Goal: Task Accomplishment & Management: Use online tool/utility

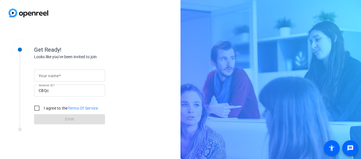
click at [58, 80] on div at bounding box center [70, 76] width 62 height 12
click at [62, 73] on input "Your name" at bounding box center [70, 75] width 62 height 7
click at [105, 57] on div "Looks like you've been invited to join" at bounding box center [91, 57] width 114 height 6
click at [56, 76] on mat-label "Your name" at bounding box center [49, 76] width 20 height 5
click at [56, 76] on input "Your name" at bounding box center [70, 75] width 62 height 7
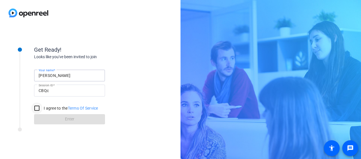
type input "[PERSON_NAME]"
click at [33, 106] on input "I agree to the Terms Of Service" at bounding box center [36, 107] width 11 height 11
checkbox input "true"
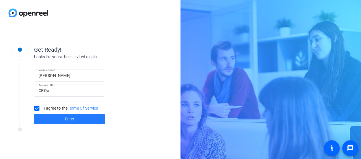
click at [74, 123] on span at bounding box center [69, 119] width 71 height 14
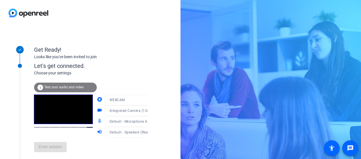
click at [49, 85] on span "Test your audio and video" at bounding box center [63, 87] width 39 height 4
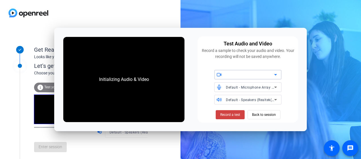
click at [262, 76] on div at bounding box center [250, 74] width 48 height 7
click at [275, 76] on icon at bounding box center [275, 74] width 7 height 7
click at [230, 116] on span "Record a test" at bounding box center [230, 114] width 20 height 5
click at [229, 116] on span "Stop Testing (6s)" at bounding box center [230, 114] width 26 height 5
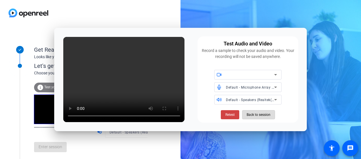
click at [257, 116] on span "Back to session" at bounding box center [259, 114] width 24 height 11
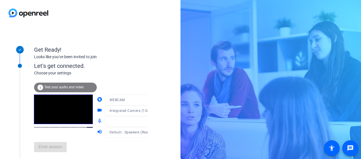
click at [142, 122] on div at bounding box center [132, 119] width 54 height 6
click at [133, 69] on div "Let's get connected." at bounding box center [96, 66] width 125 height 9
click at [61, 146] on div "Enter session" at bounding box center [96, 147] width 125 height 19
click at [123, 98] on mat-form-field "WEBCAM" at bounding box center [132, 100] width 54 height 11
click at [70, 86] on span "Test your audio and video" at bounding box center [63, 87] width 39 height 4
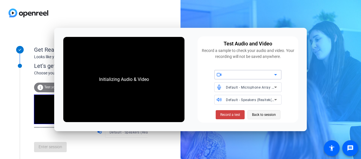
click at [262, 114] on span "Back to session" at bounding box center [264, 114] width 24 height 11
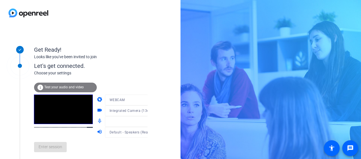
click at [122, 98] on mat-form-field "WEBCAM" at bounding box center [132, 100] width 54 height 11
click at [144, 99] on mat-form-field "WEBCAM" at bounding box center [132, 100] width 54 height 11
click at [139, 110] on div at bounding box center [132, 108] width 54 height 6
click at [137, 119] on div at bounding box center [132, 119] width 54 height 6
click at [56, 145] on div "Enter session" at bounding box center [96, 147] width 125 height 19
